Goal: Task Accomplishment & Management: Manage account settings

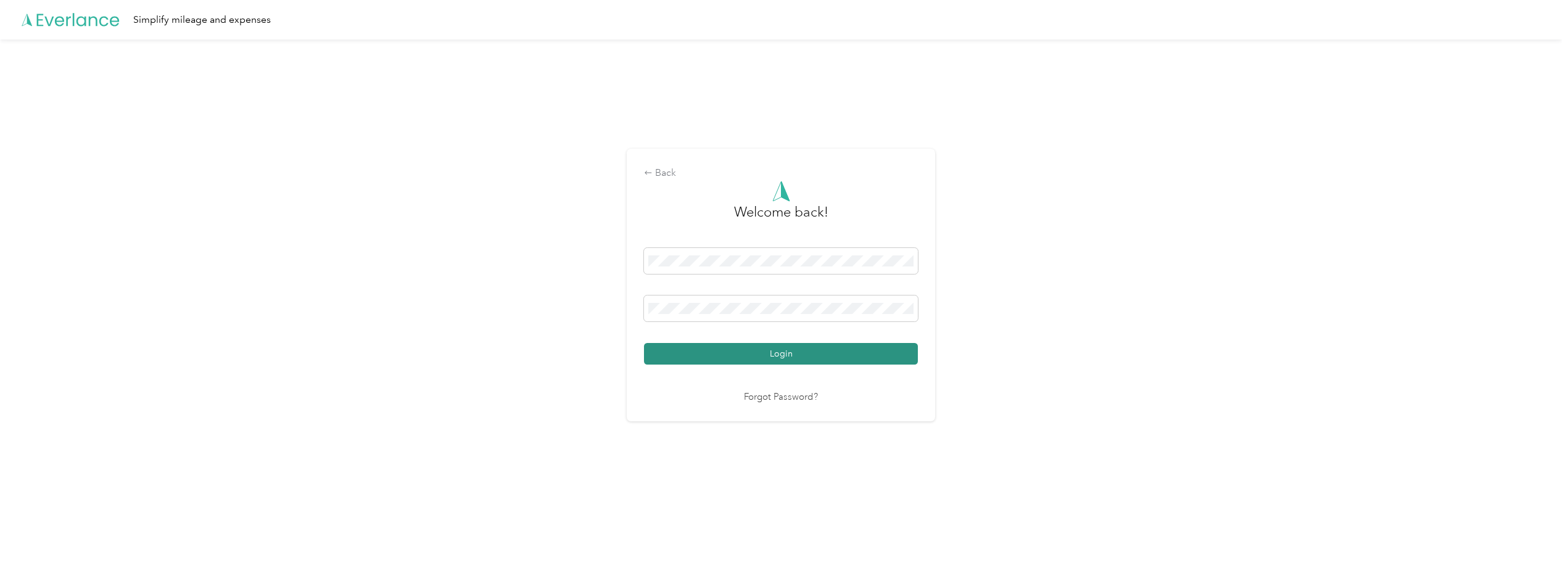
click at [774, 355] on button "Login" at bounding box center [780, 354] width 274 height 22
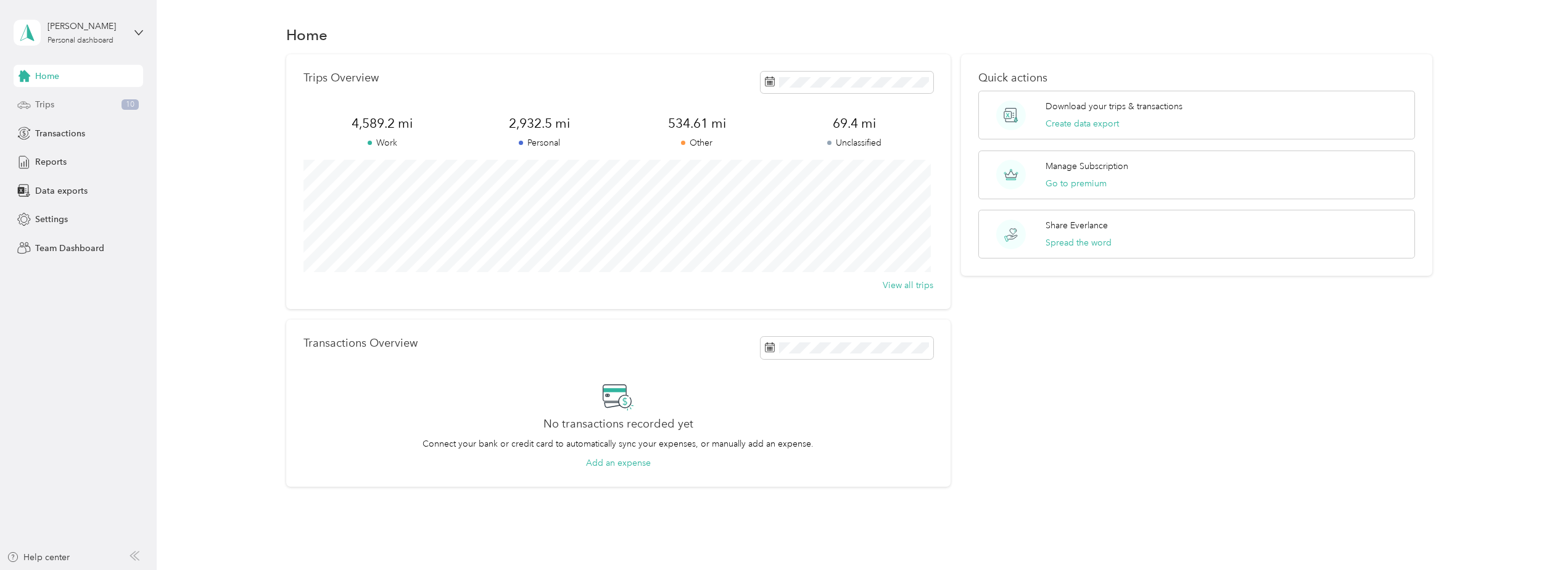
click at [44, 105] on span "Trips" at bounding box center [45, 105] width 19 height 13
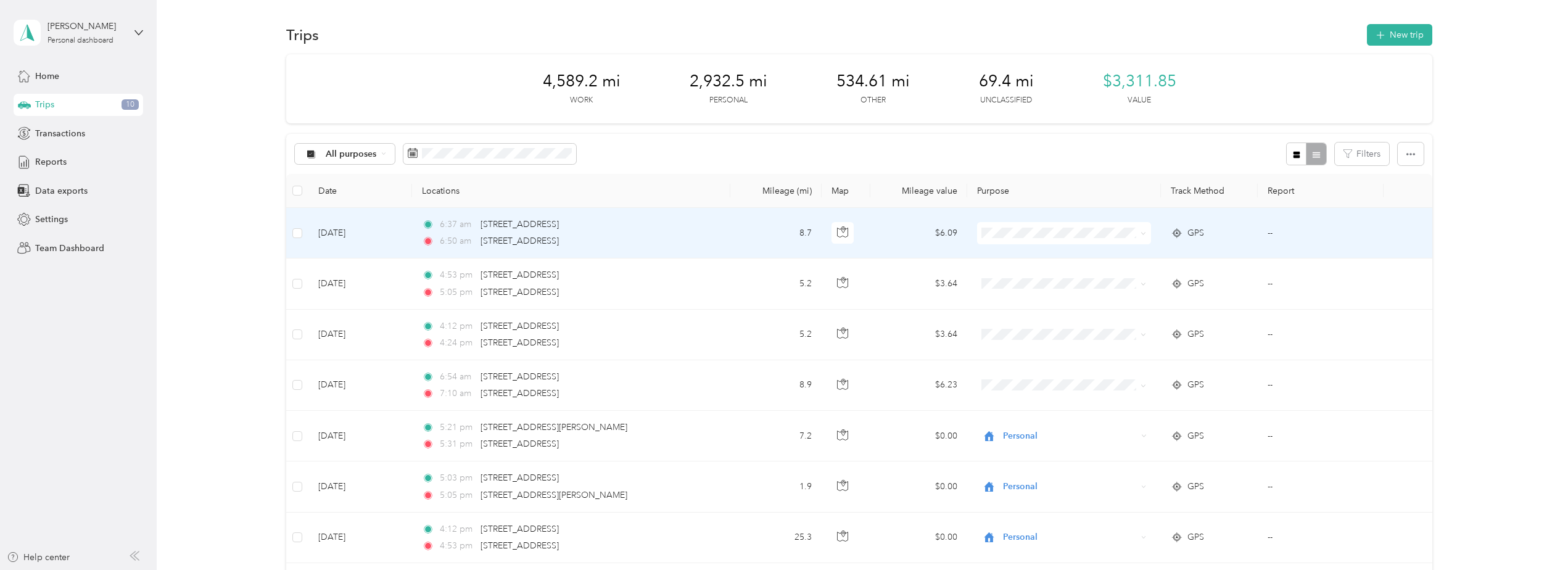
click at [351, 232] on td "[DATE]" at bounding box center [360, 233] width 104 height 50
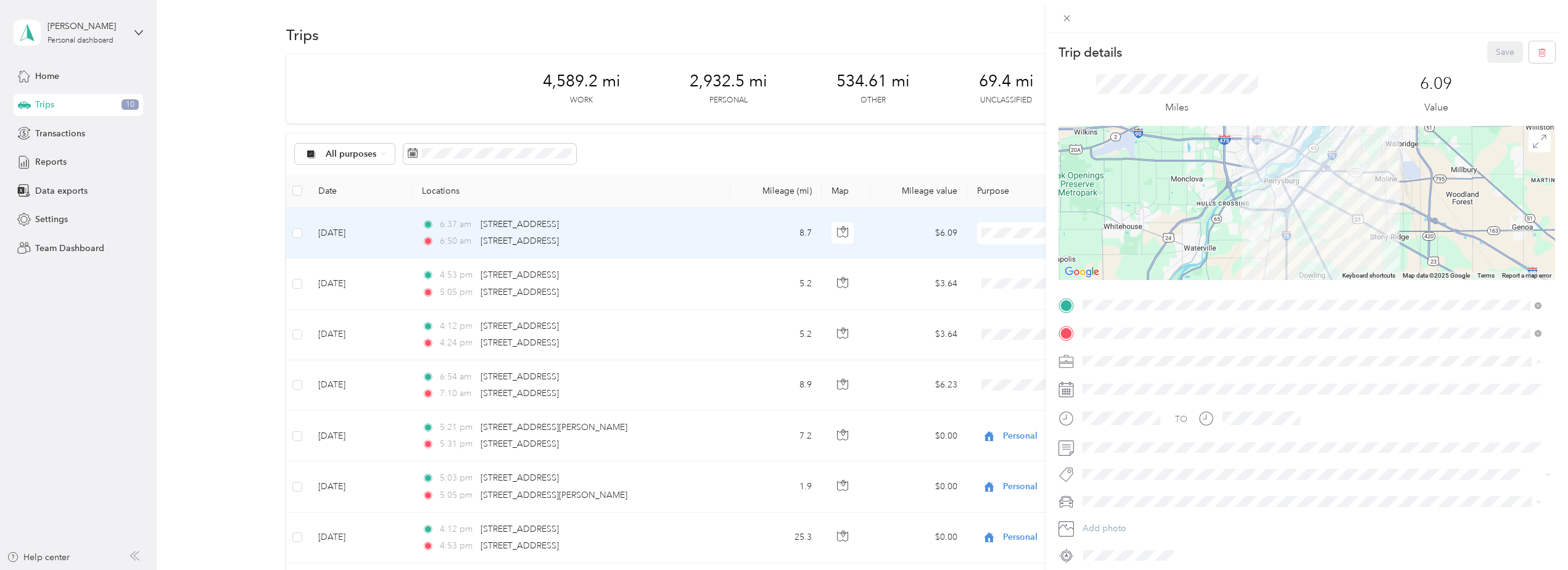
click at [1111, 405] on span "Personal" at bounding box center [1103, 404] width 32 height 11
click at [1489, 54] on button "Save" at bounding box center [1505, 52] width 36 height 22
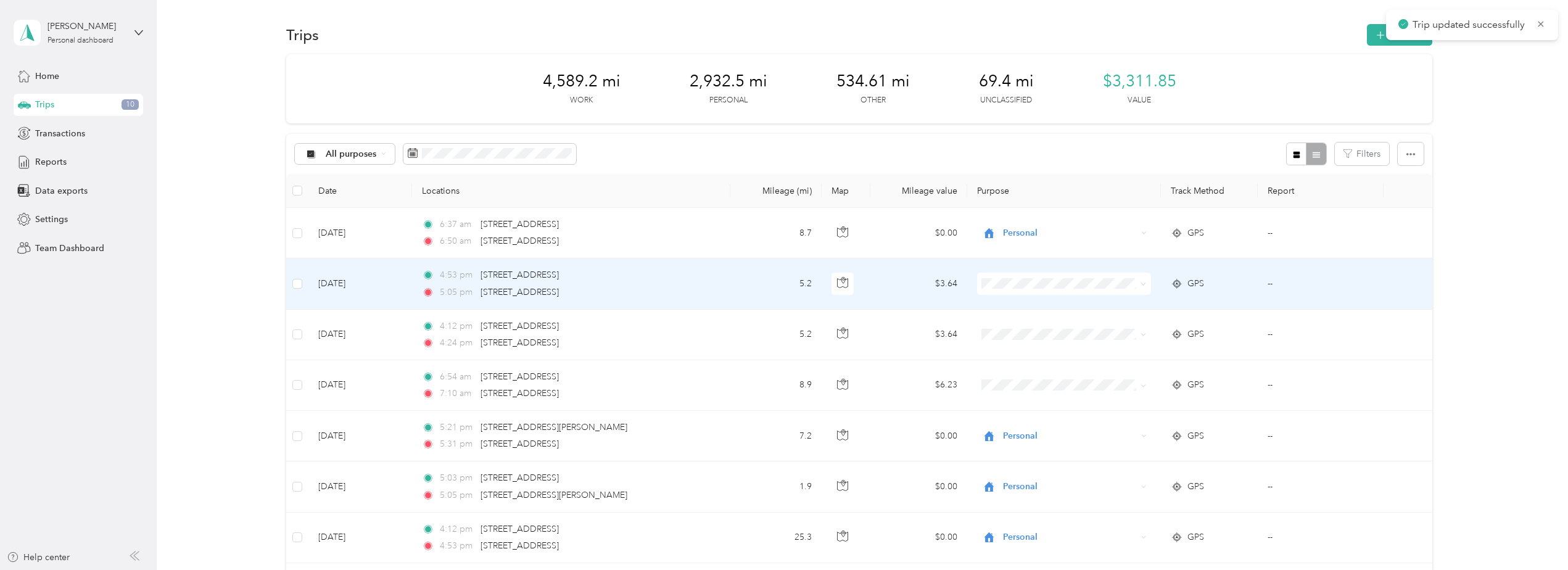
click at [349, 282] on td "[DATE]" at bounding box center [360, 283] width 104 height 50
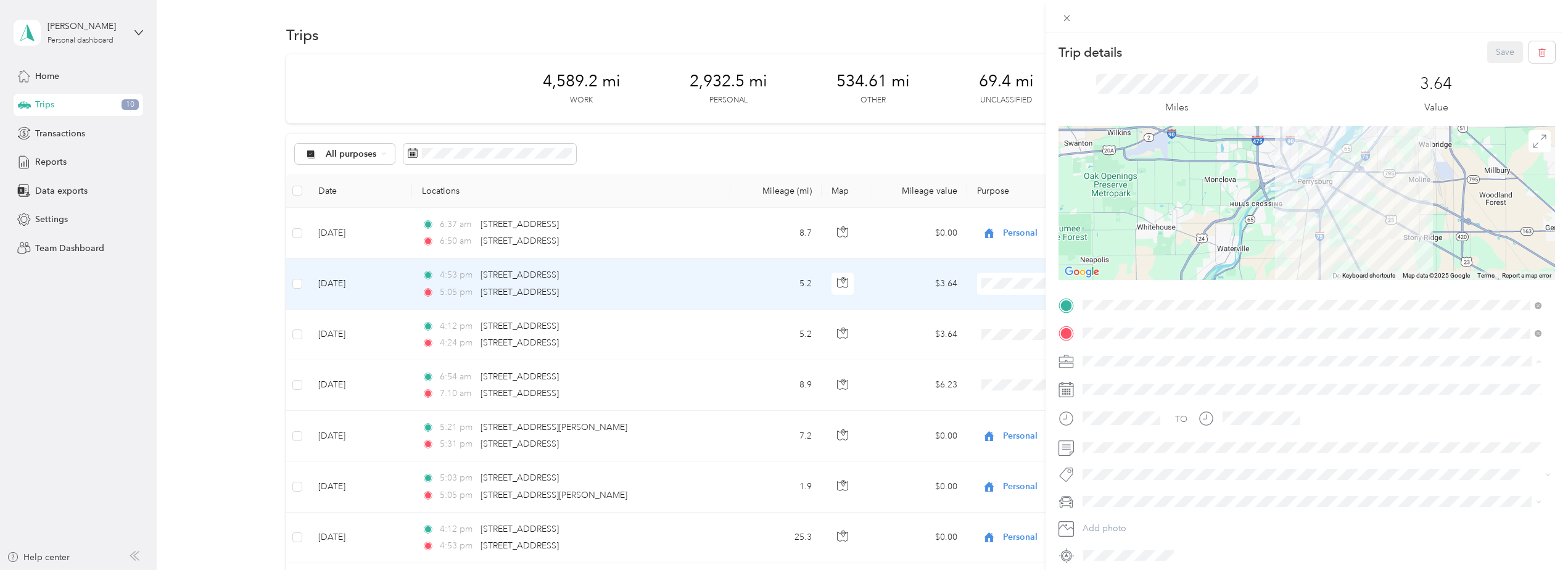
click at [1105, 468] on span "Charity" at bounding box center [1100, 469] width 27 height 11
click at [1499, 53] on button "Save" at bounding box center [1505, 52] width 36 height 22
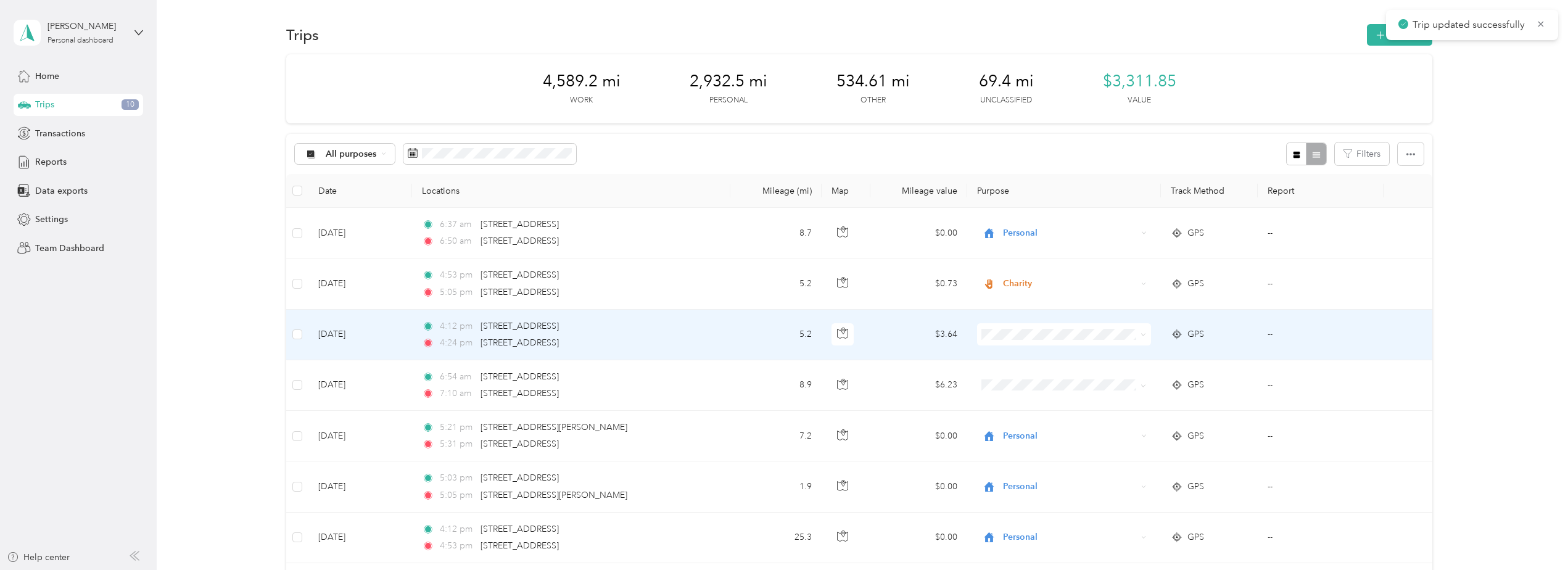
click at [341, 332] on td "[DATE]" at bounding box center [360, 335] width 104 height 50
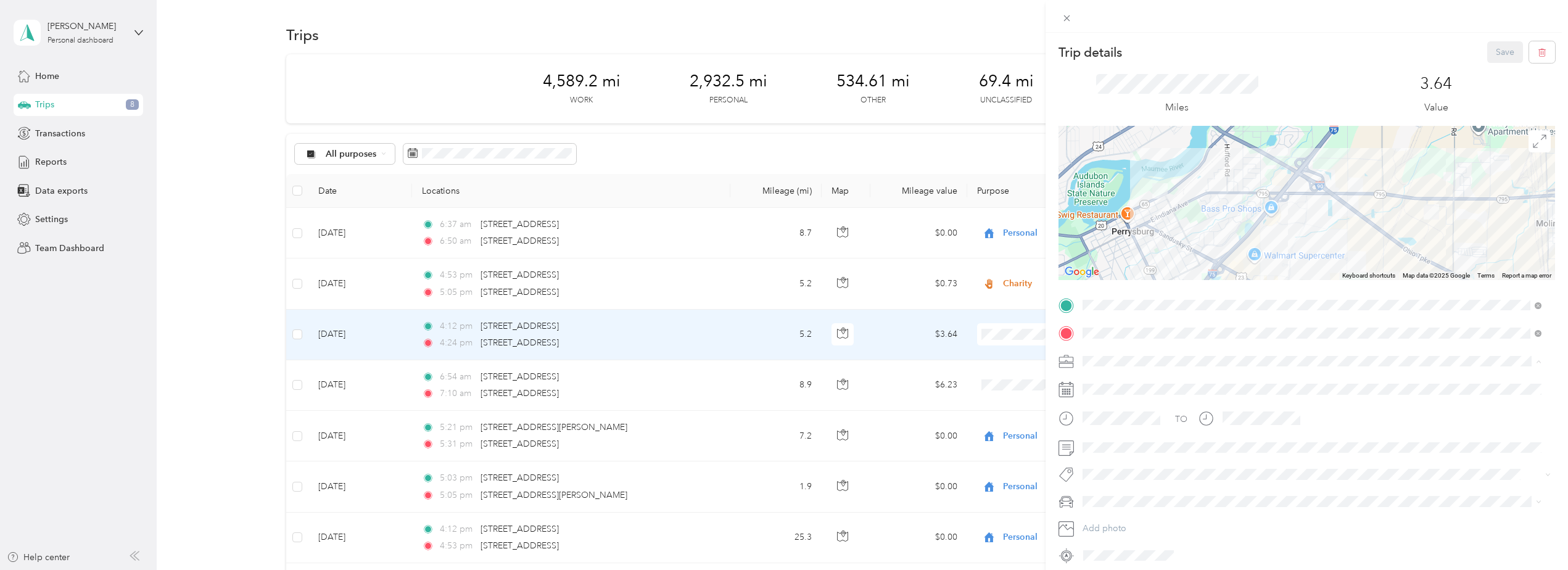
click at [1102, 467] on span "Charity" at bounding box center [1100, 469] width 27 height 11
click at [1493, 45] on button "Save" at bounding box center [1505, 52] width 36 height 22
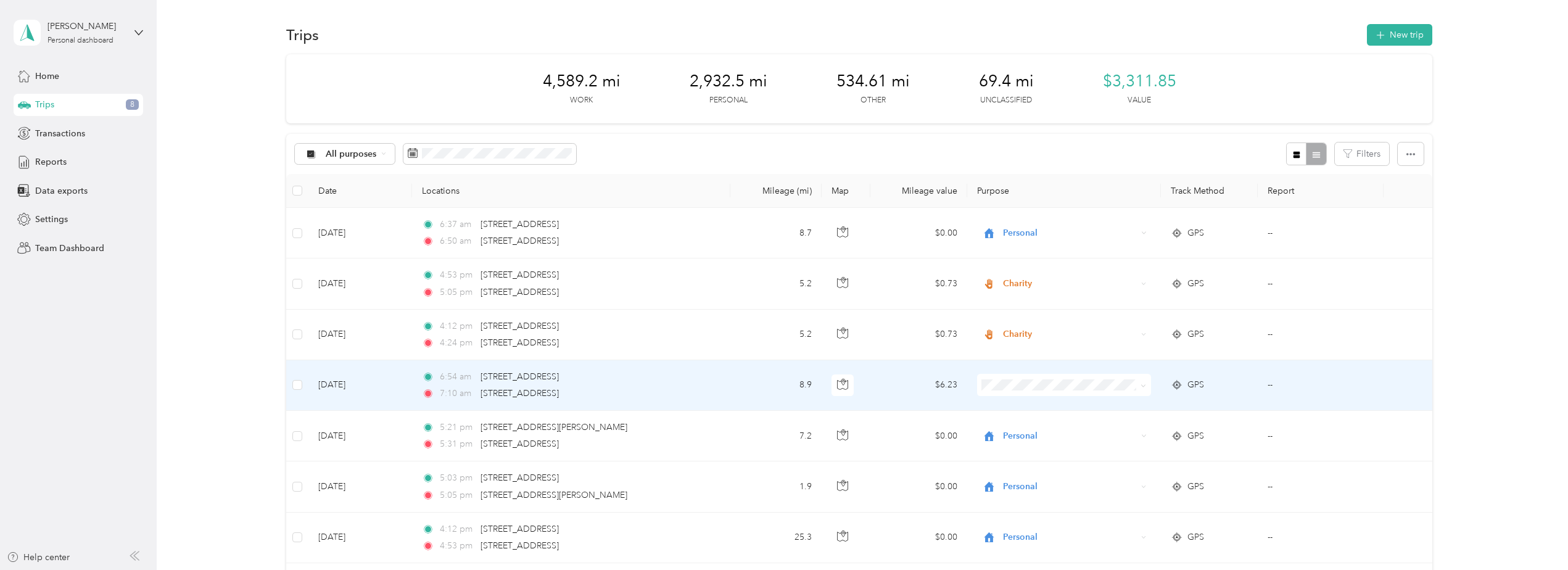
click at [344, 385] on td "[DATE]" at bounding box center [360, 386] width 104 height 50
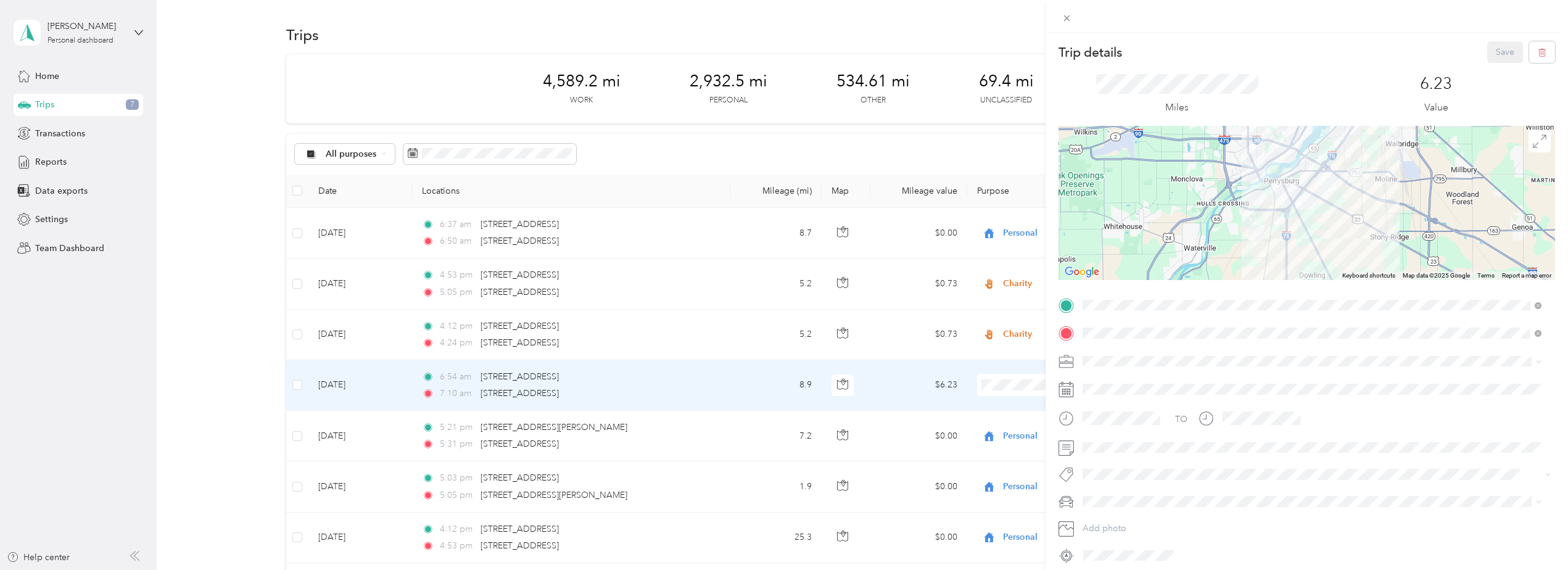
click at [1114, 406] on li "Personal" at bounding box center [1312, 400] width 467 height 22
click at [1499, 51] on button "Save" at bounding box center [1505, 52] width 36 height 22
